Goal: Complete application form

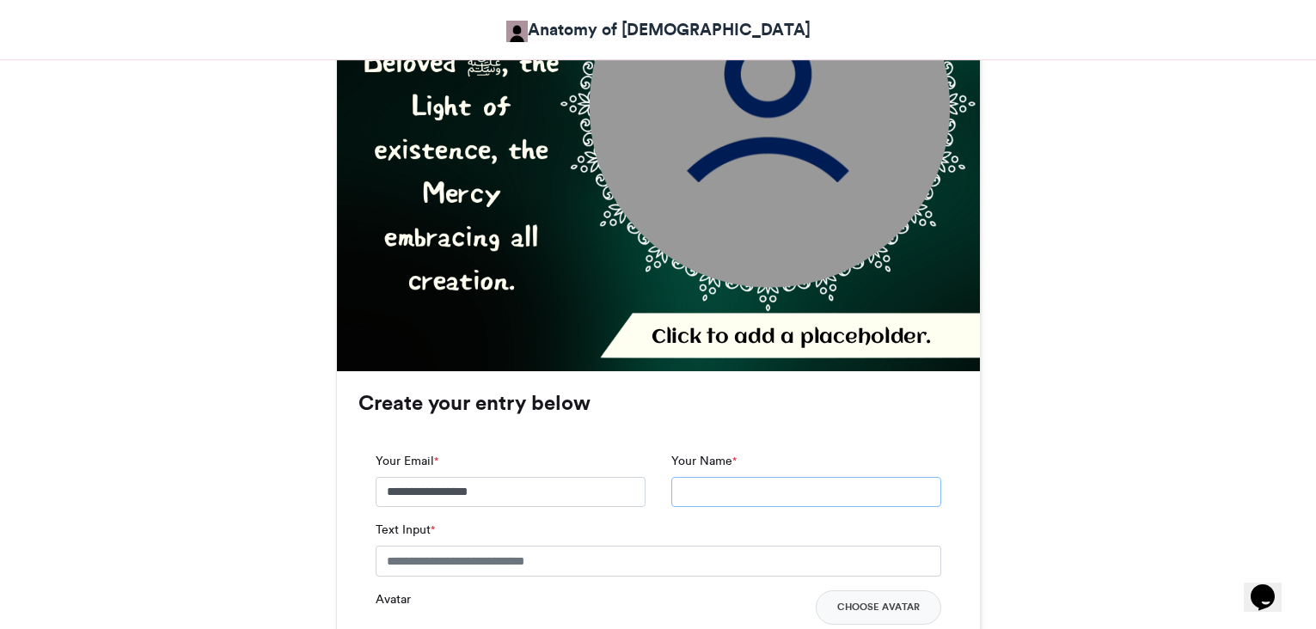
scroll to position [860, 0]
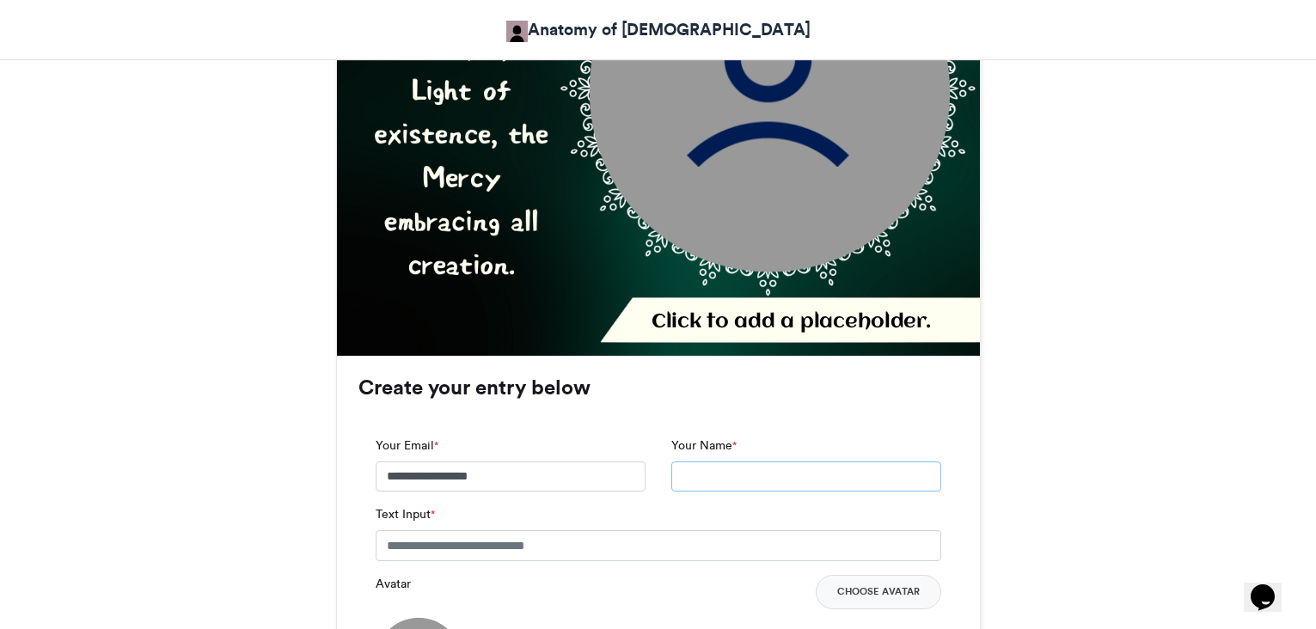
click at [753, 462] on input "Your Name *" at bounding box center [806, 477] width 270 height 31
click at [750, 462] on input "******" at bounding box center [806, 477] width 270 height 31
click at [788, 462] on input "******" at bounding box center [806, 477] width 270 height 31
type input "**********"
click at [886, 575] on button "Choose Avatar" at bounding box center [879, 592] width 126 height 34
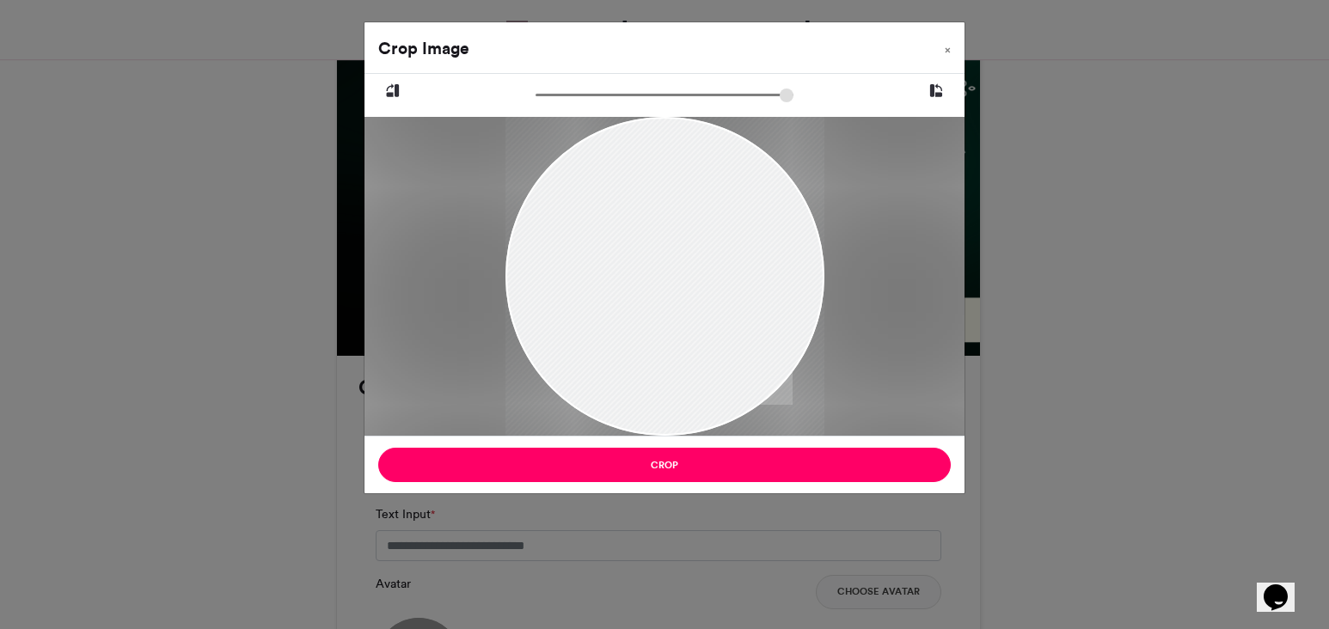
drag, startPoint x: 707, startPoint y: 305, endPoint x: 690, endPoint y: 365, distance: 62.6
click at [690, 365] on div at bounding box center [665, 329] width 319 height 426
drag, startPoint x: 746, startPoint y: 242, endPoint x: 733, endPoint y: 287, distance: 46.5
click at [733, 287] on div at bounding box center [654, 423] width 622 height 829
click at [732, 293] on div at bounding box center [651, 467] width 751 height 1002
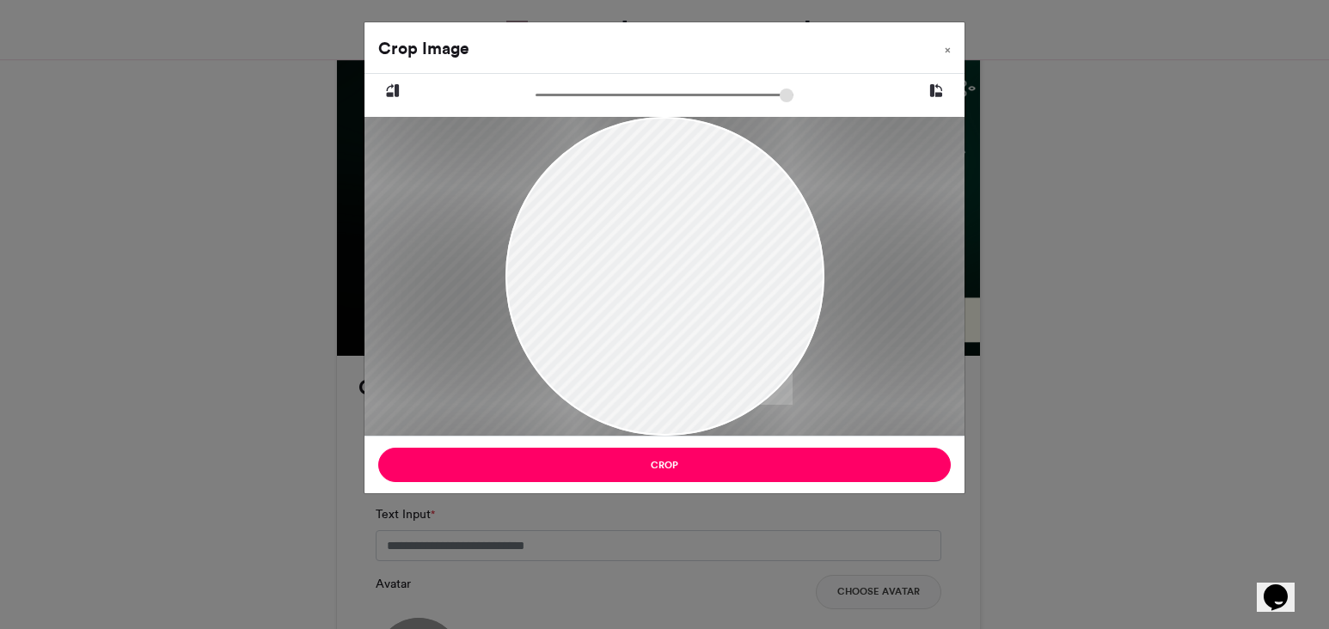
type input "******"
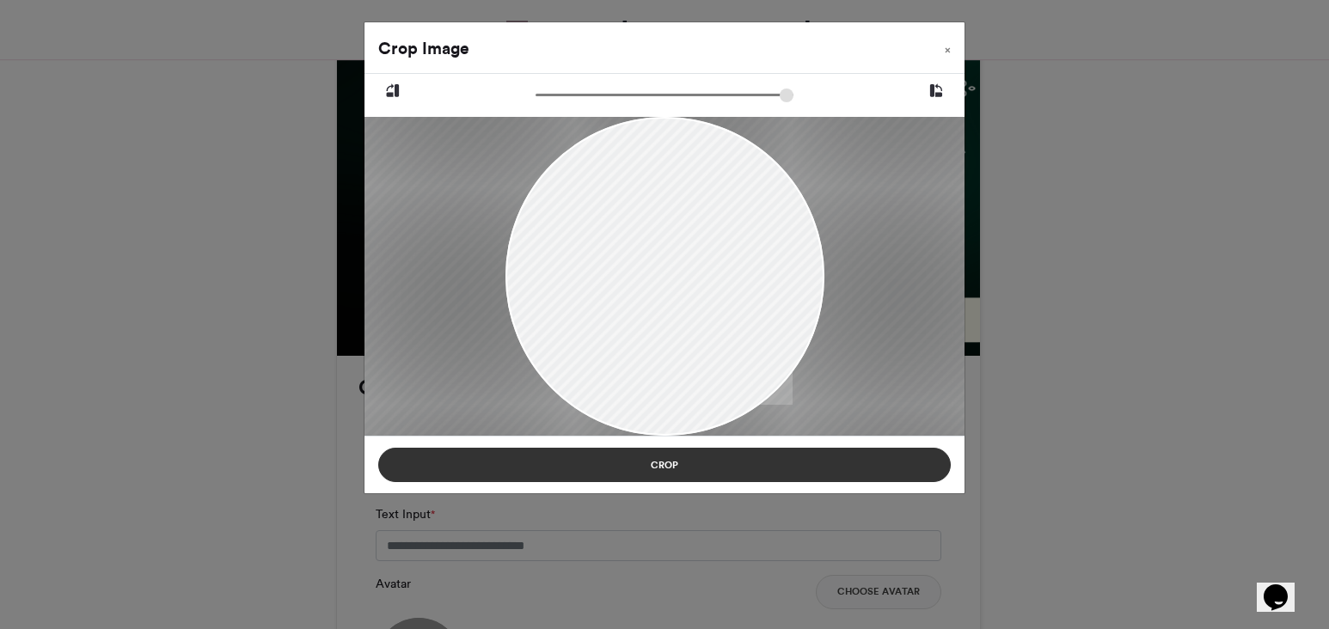
click at [697, 469] on button "Crop" at bounding box center [664, 465] width 573 height 34
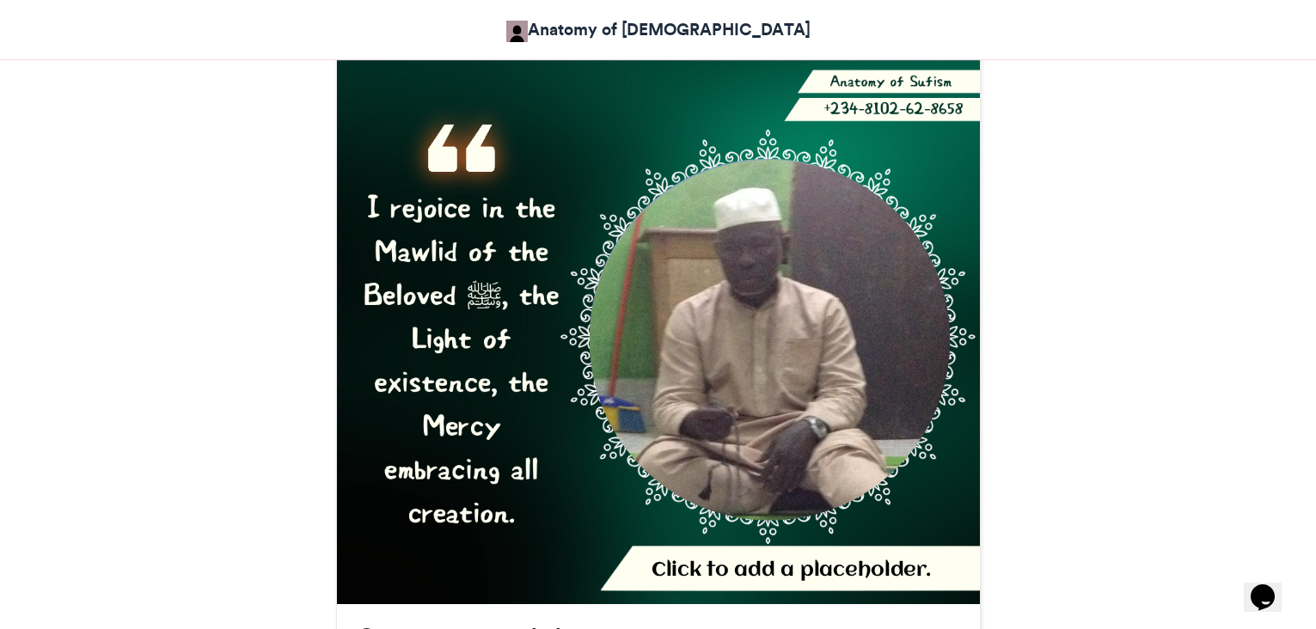
scroll to position [516, 0]
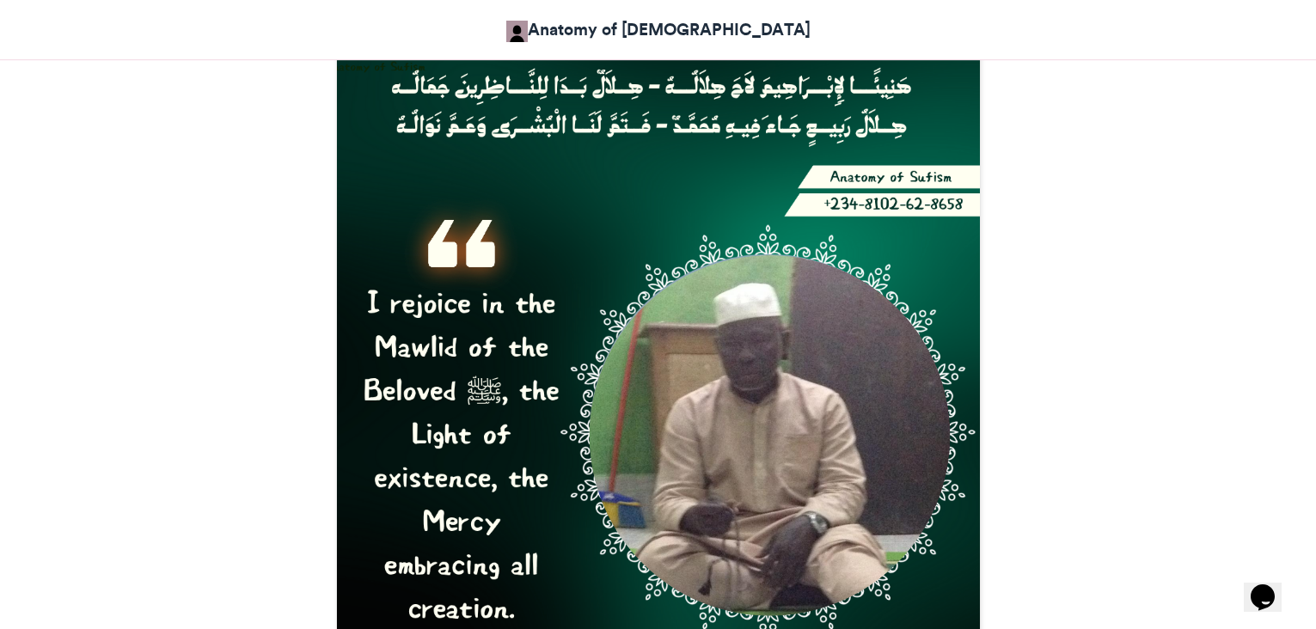
click at [827, 174] on img at bounding box center [651, 374] width 663 height 663
click at [854, 176] on img at bounding box center [651, 374] width 663 height 663
click at [855, 176] on img at bounding box center [651, 374] width 663 height 663
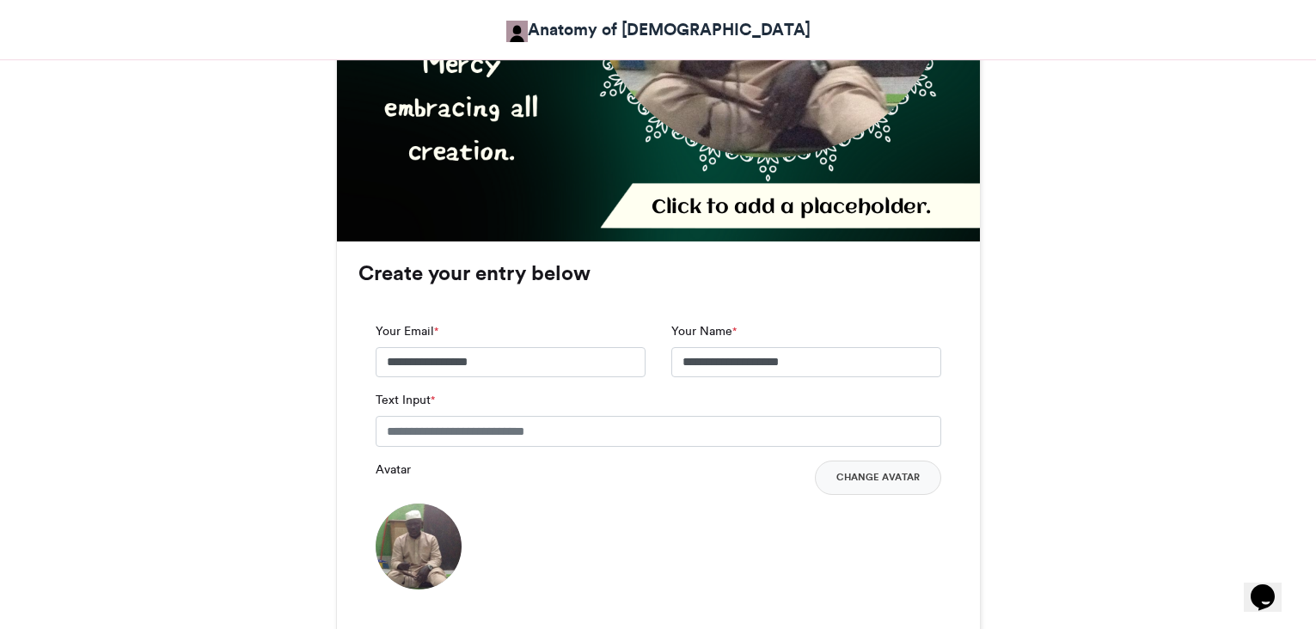
scroll to position [1032, 0]
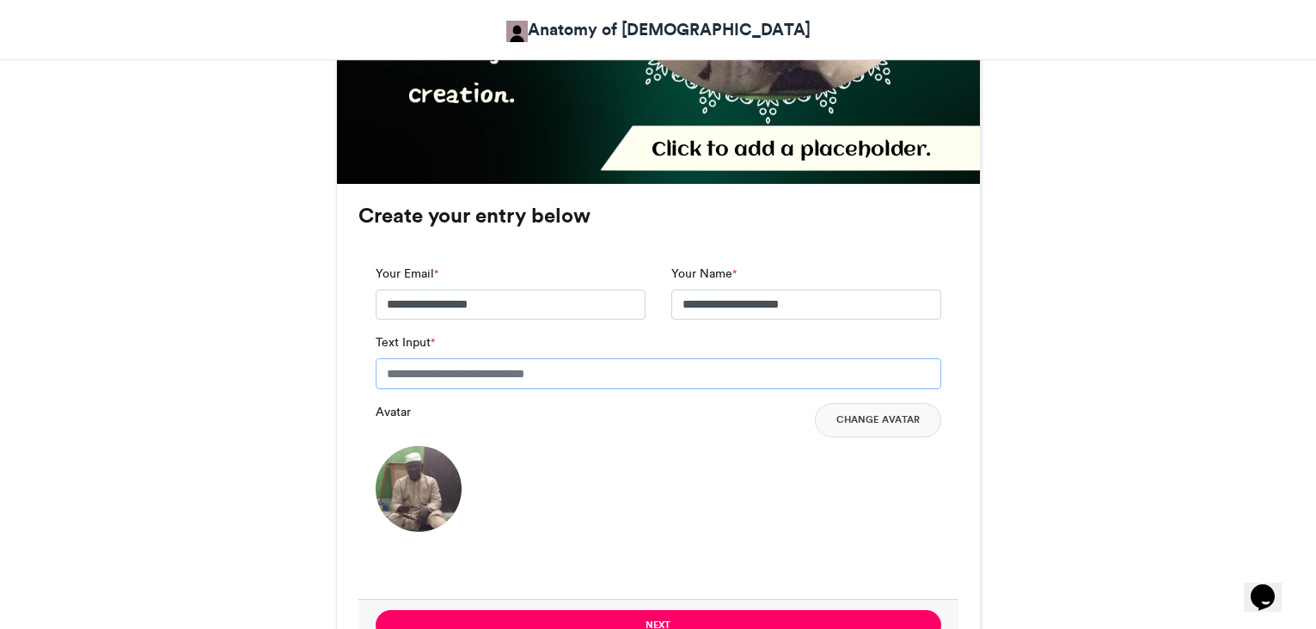
click at [709, 359] on input "Text Input *" at bounding box center [659, 374] width 566 height 31
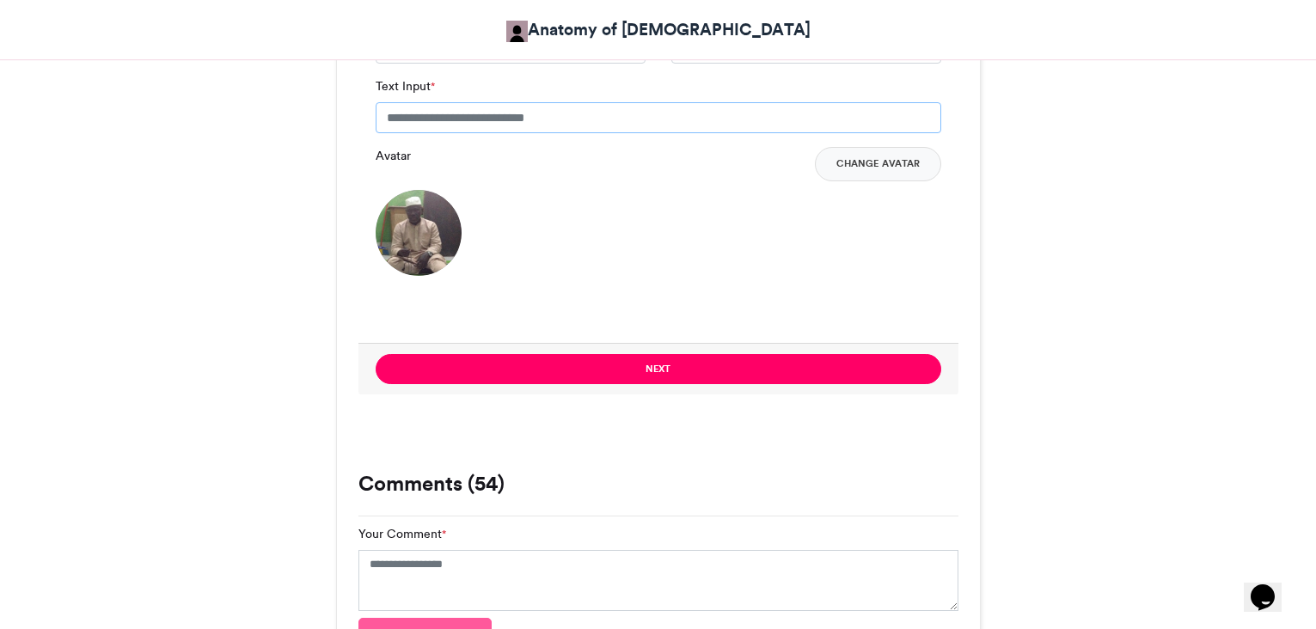
scroll to position [1118, 0]
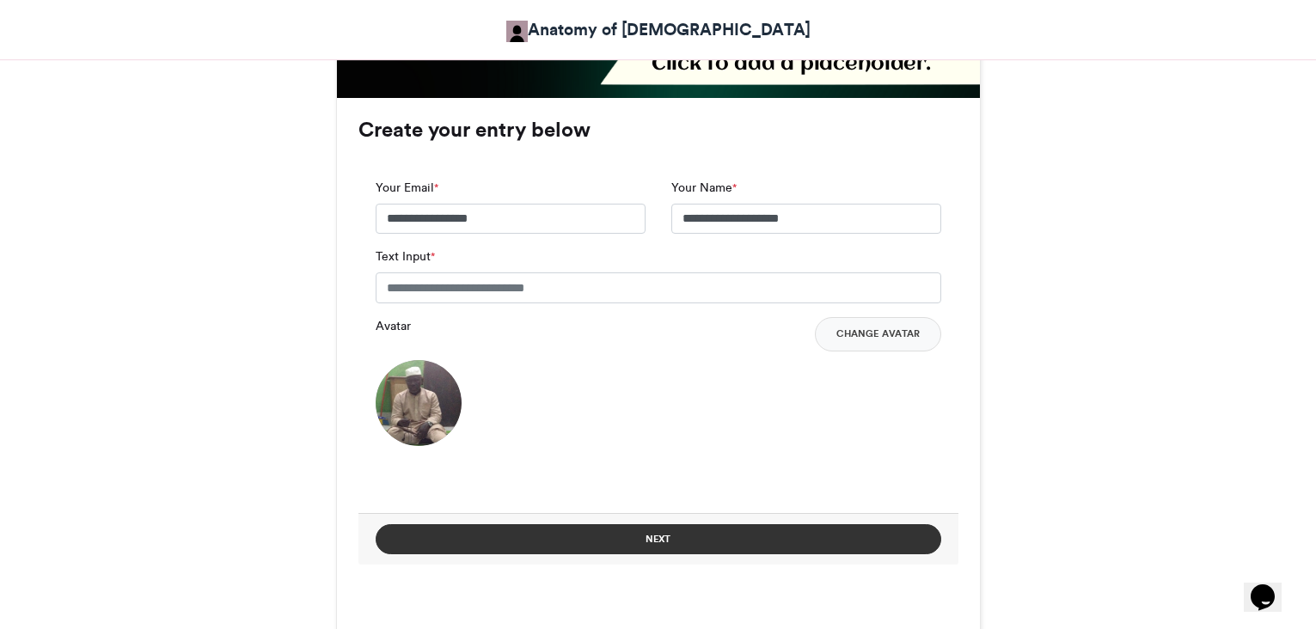
click at [630, 524] on button "Next" at bounding box center [659, 539] width 566 height 30
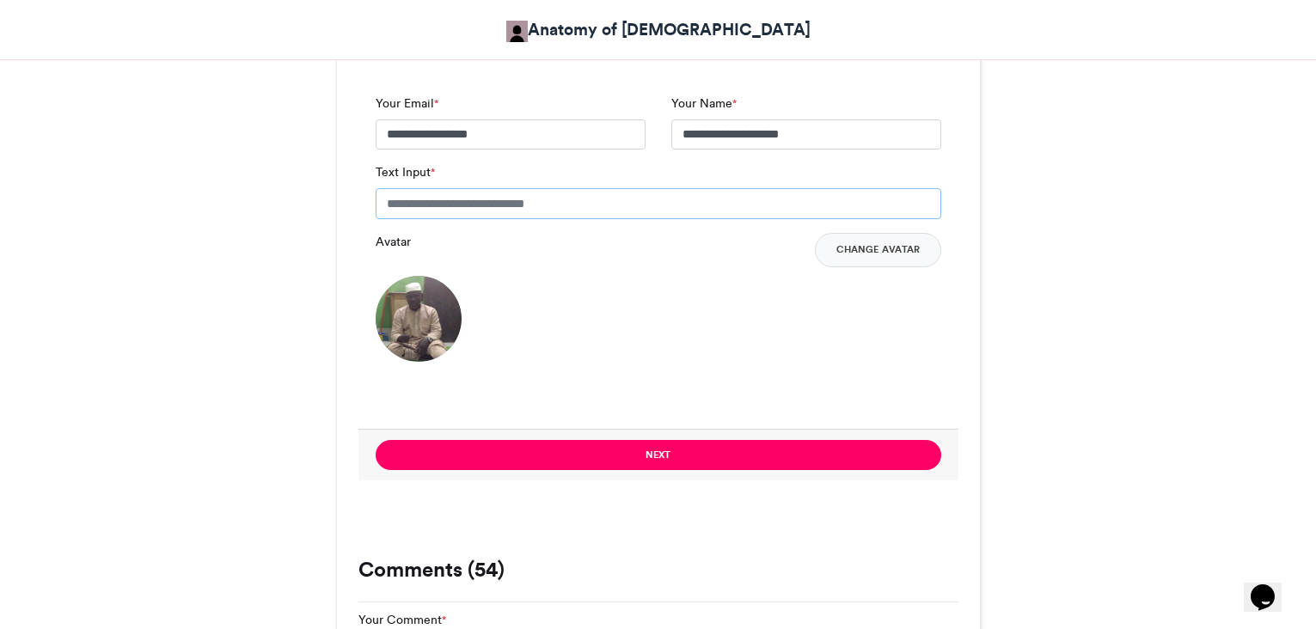
scroll to position [1462, 0]
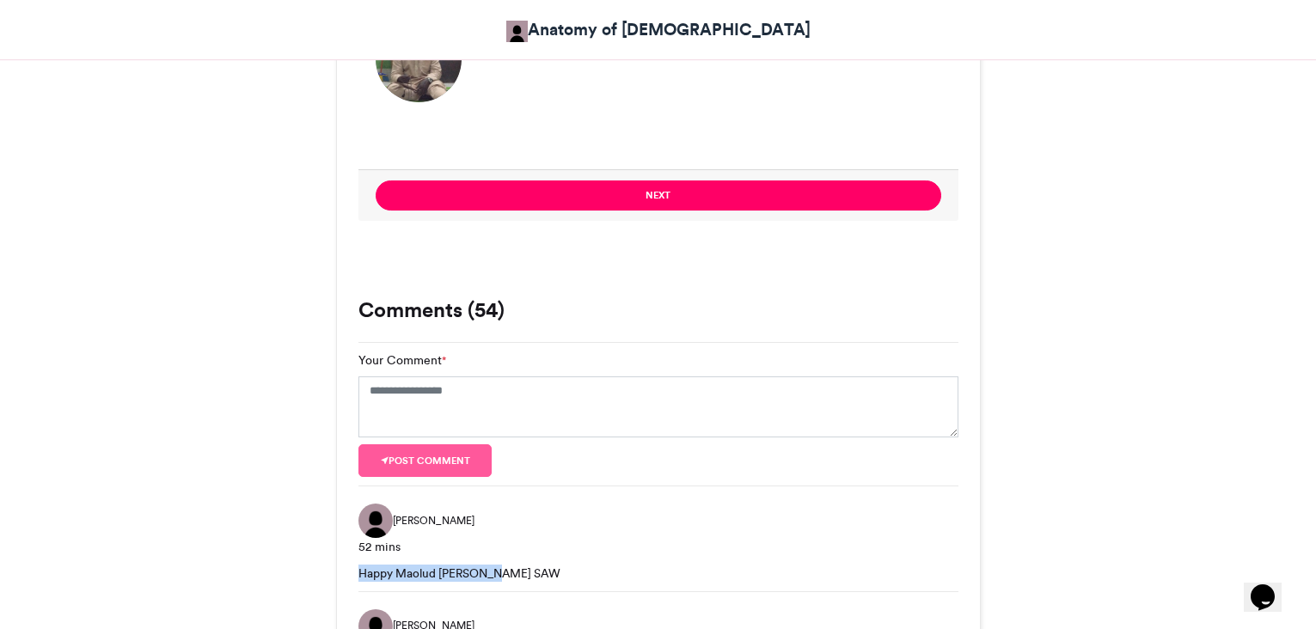
drag, startPoint x: 504, startPoint y: 546, endPoint x: 334, endPoint y: 546, distance: 169.4
click at [334, 546] on div "[DATE][PERSON_NAME][DEMOGRAPHIC_DATA] Anatomy of [DEMOGRAPHIC_DATA] 21 hrs ago …" at bounding box center [659, 213] width 980 height 2798
copy div "Happy Maolud [PERSON_NAME] SAW"
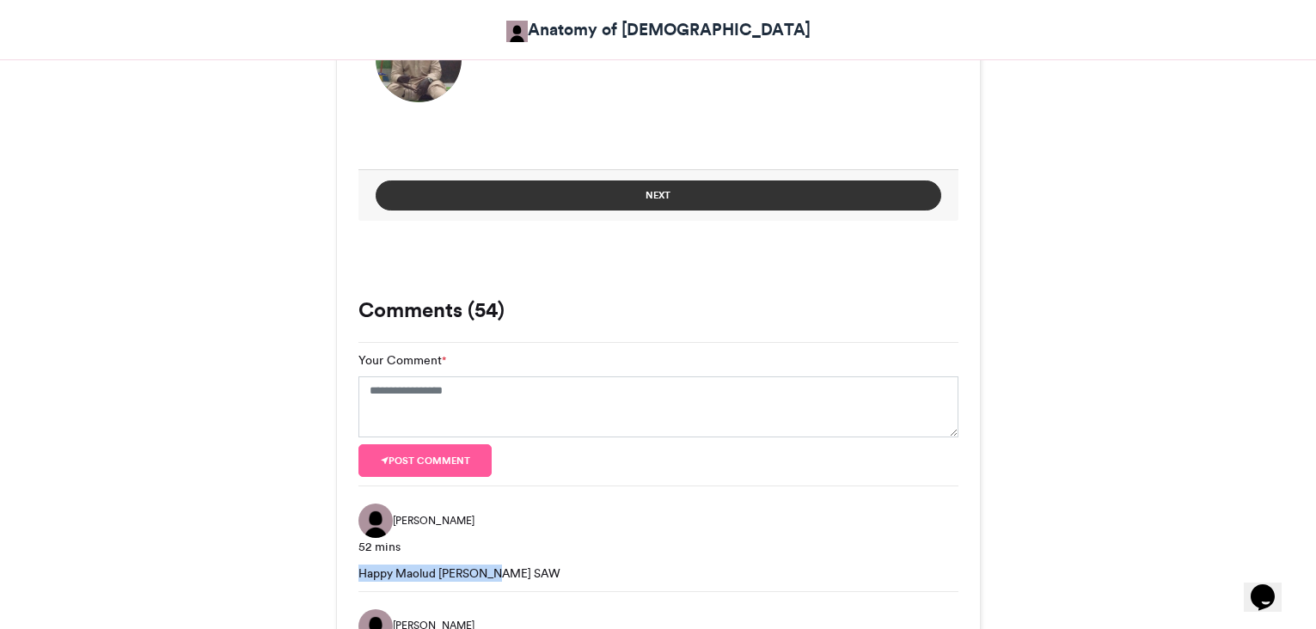
scroll to position [1118, 0]
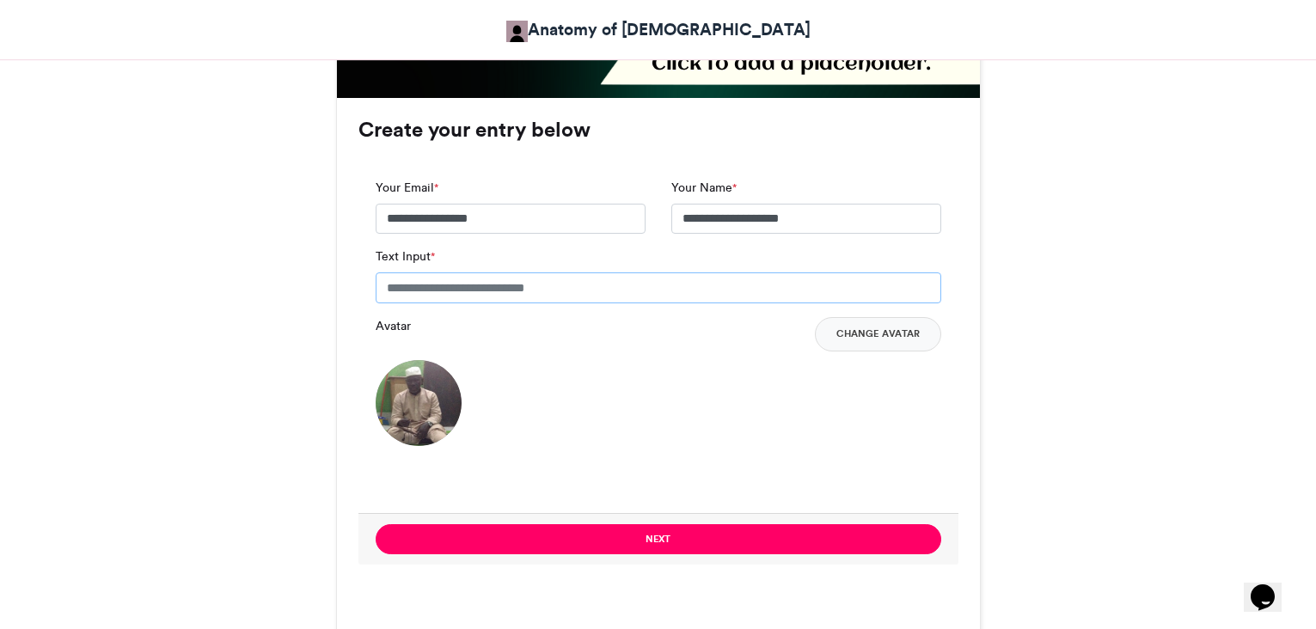
click at [493, 273] on input "Text Input *" at bounding box center [659, 288] width 566 height 31
paste input "**********"
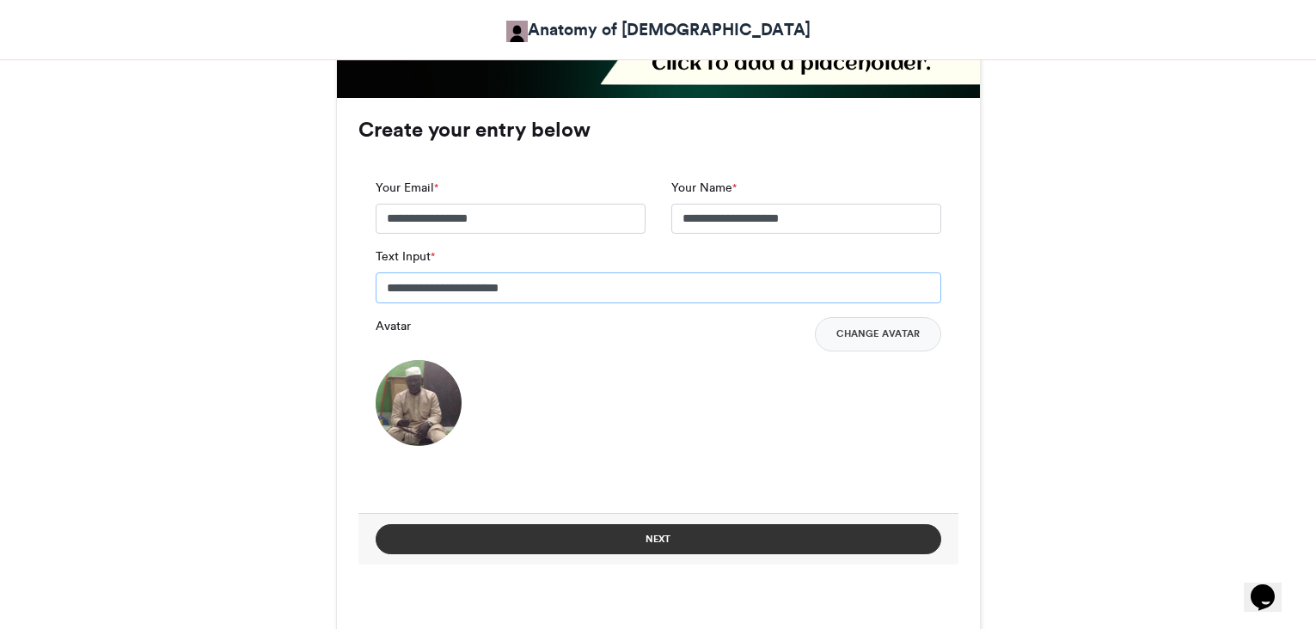
type input "**********"
click at [665, 524] on button "Next" at bounding box center [659, 539] width 566 height 30
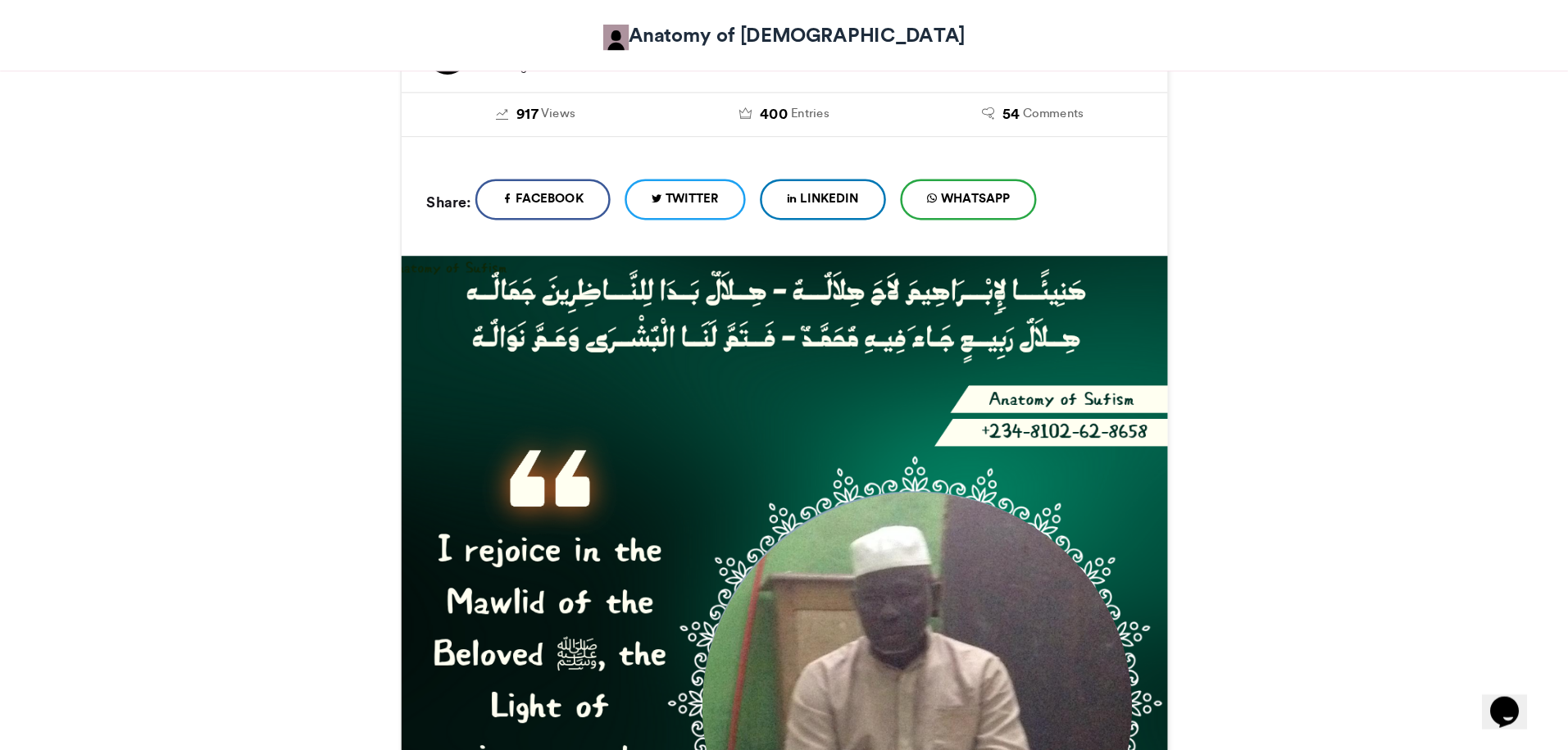
scroll to position [492, 0]
